Goal: Navigation & Orientation: Find specific page/section

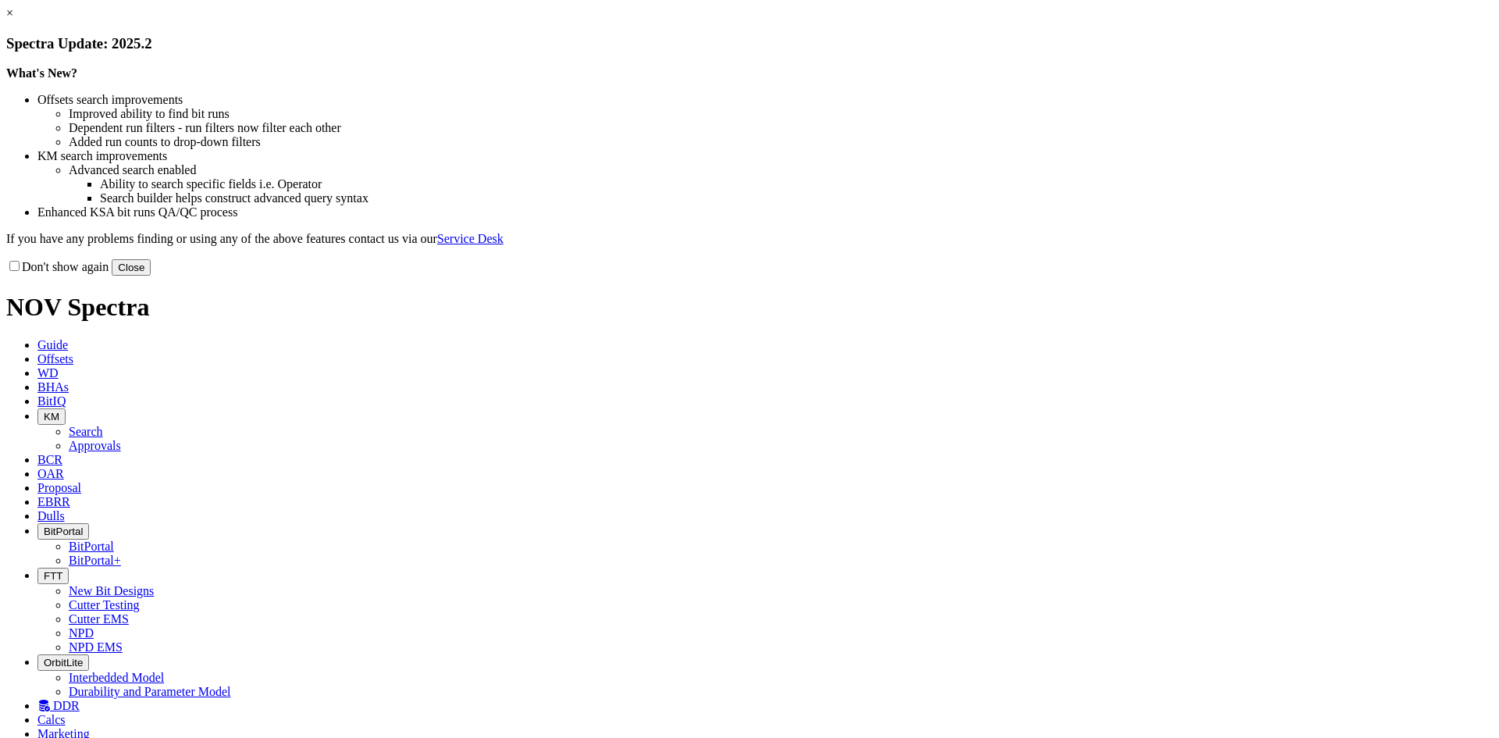
drag, startPoint x: 1071, startPoint y: 433, endPoint x: 1066, endPoint y: 426, distance: 8.3
click at [151, 276] on button "Close" at bounding box center [131, 267] width 39 height 16
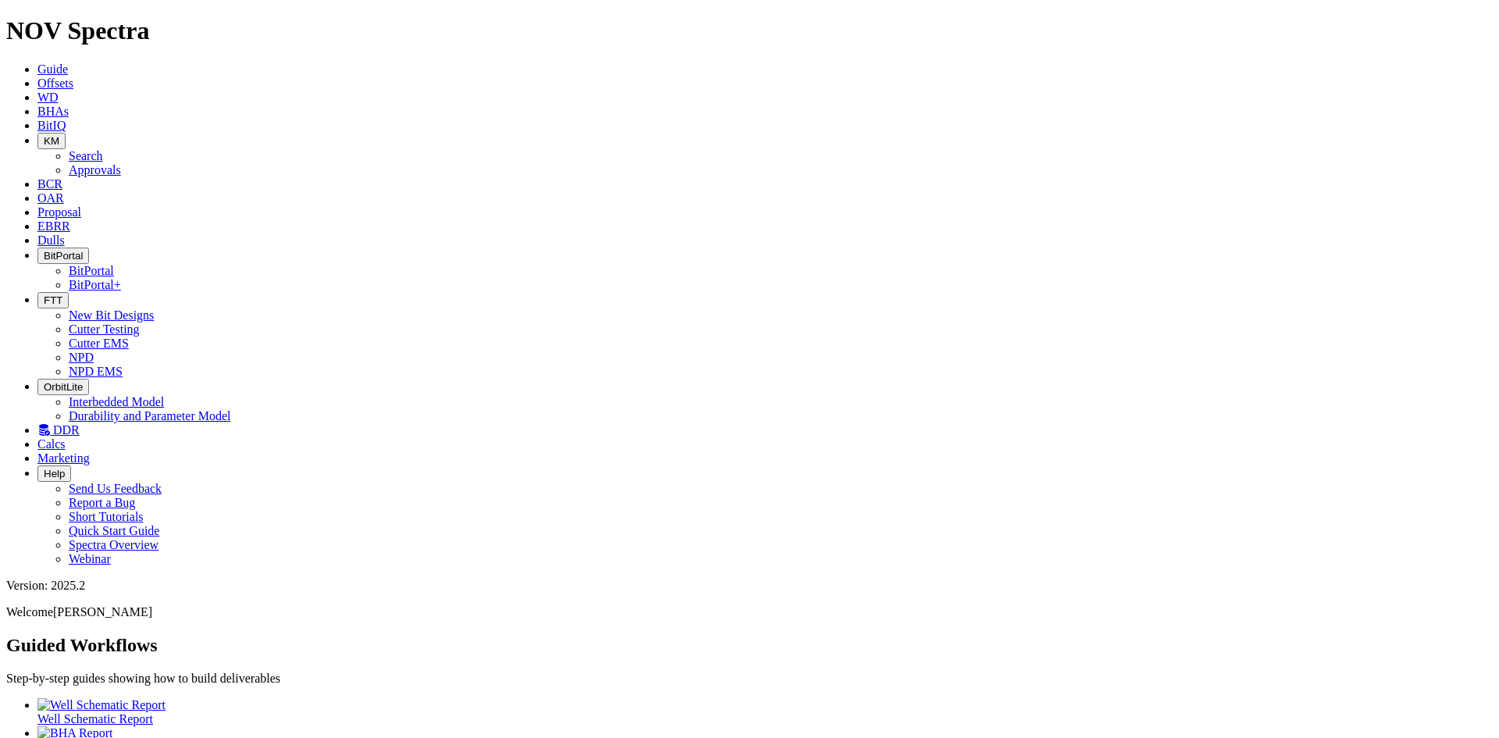
click at [65, 234] on span "Dulls" at bounding box center [50, 240] width 27 height 13
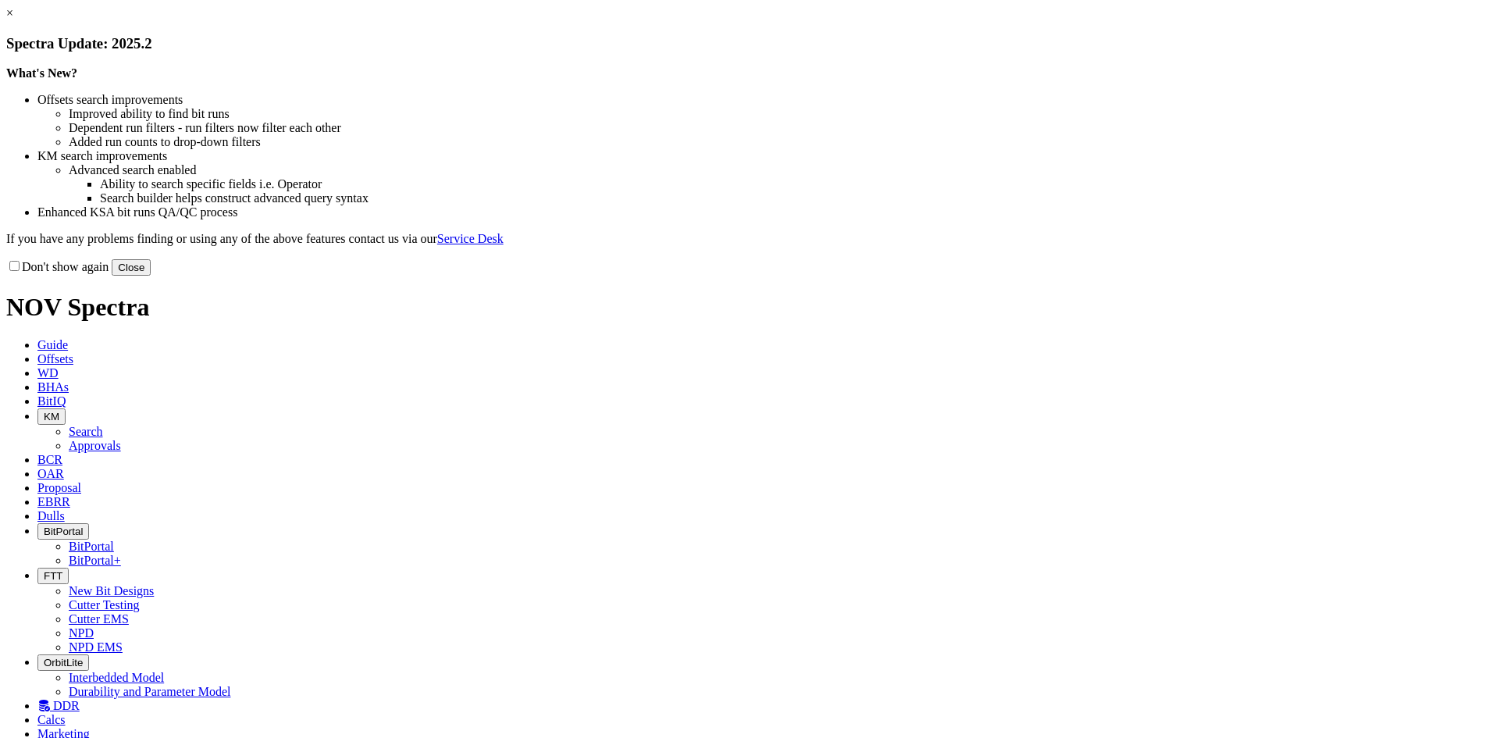
click at [151, 276] on button "Close" at bounding box center [131, 267] width 39 height 16
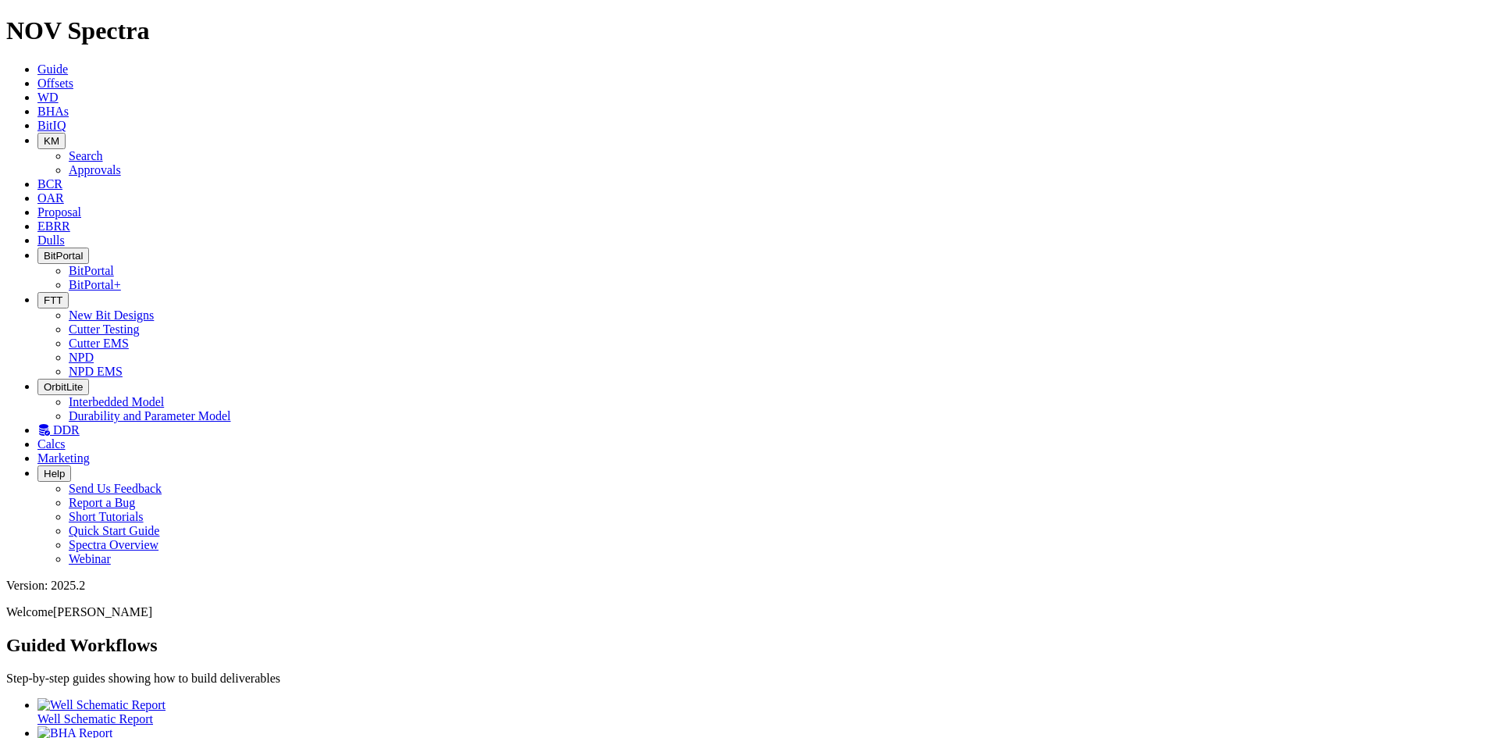
drag, startPoint x: 587, startPoint y: 476, endPoint x: 333, endPoint y: 390, distance: 267.2
click at [62, 294] on span "FTT" at bounding box center [53, 300] width 19 height 12
click at [140, 323] on link "Cutter Testing" at bounding box center [104, 329] width 71 height 13
click at [44, 294] on icon "button" at bounding box center [44, 300] width 0 height 12
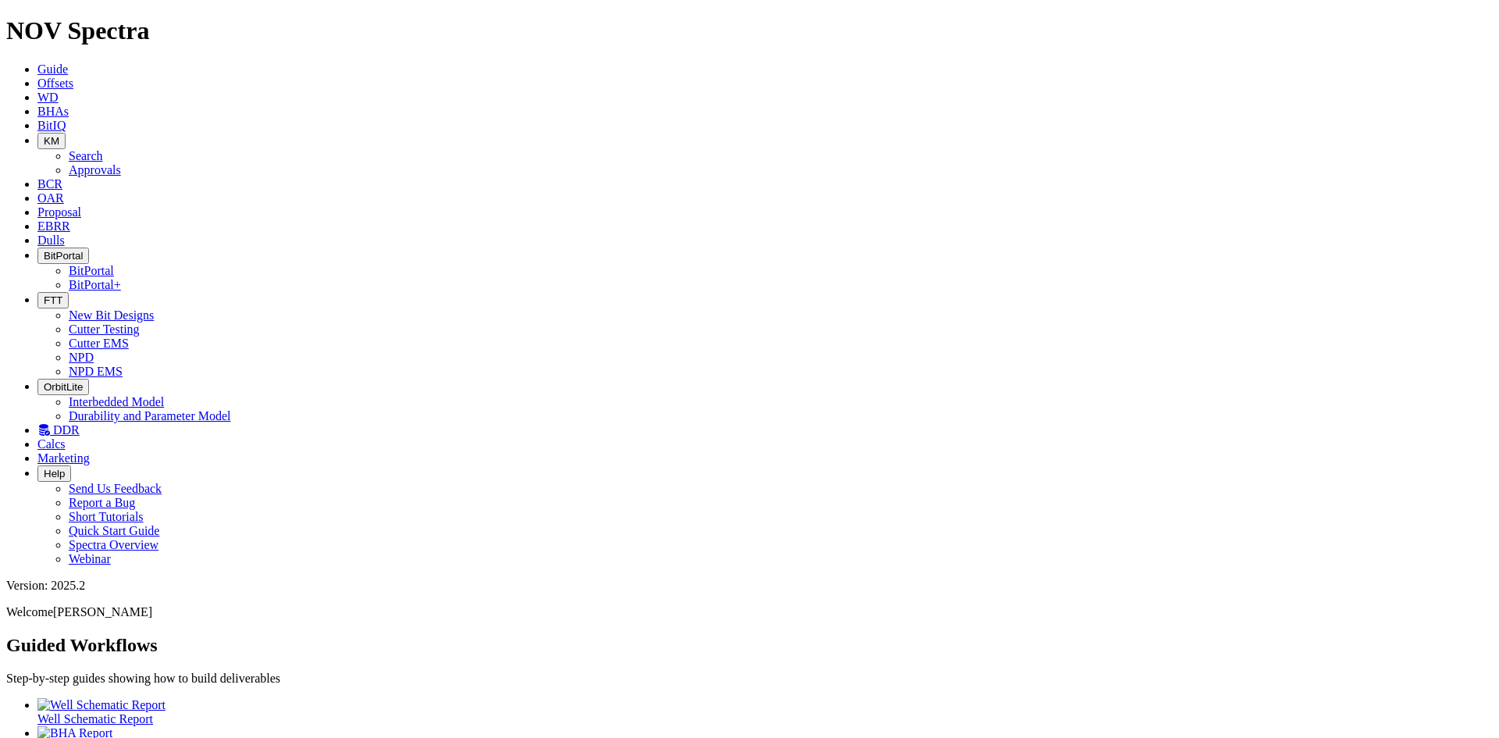
click at [94, 351] on link "NPD" at bounding box center [81, 357] width 25 height 13
click at [50, 423] on icon at bounding box center [43, 429] width 12 height 13
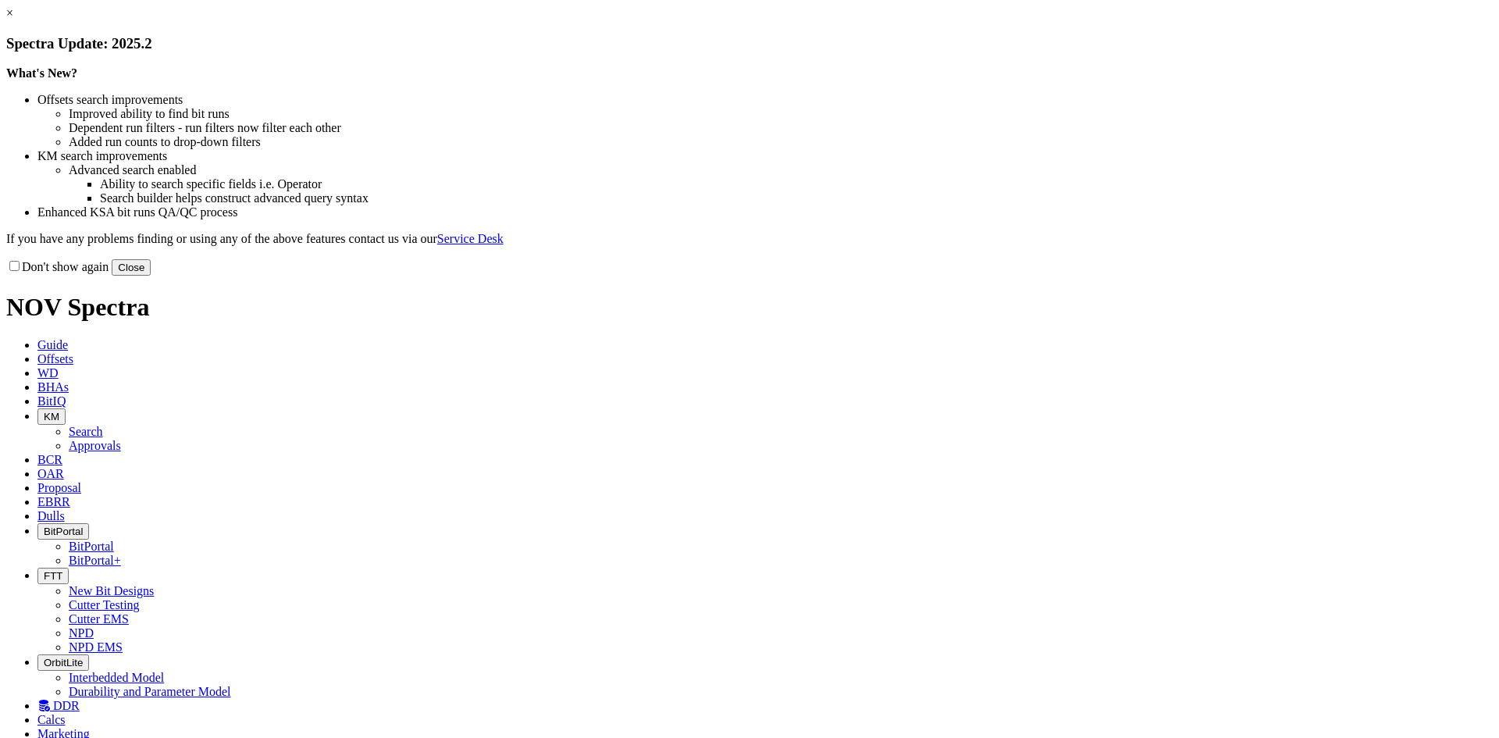
click at [151, 276] on button "Close" at bounding box center [131, 267] width 39 height 16
